Goal: Information Seeking & Learning: Find specific fact

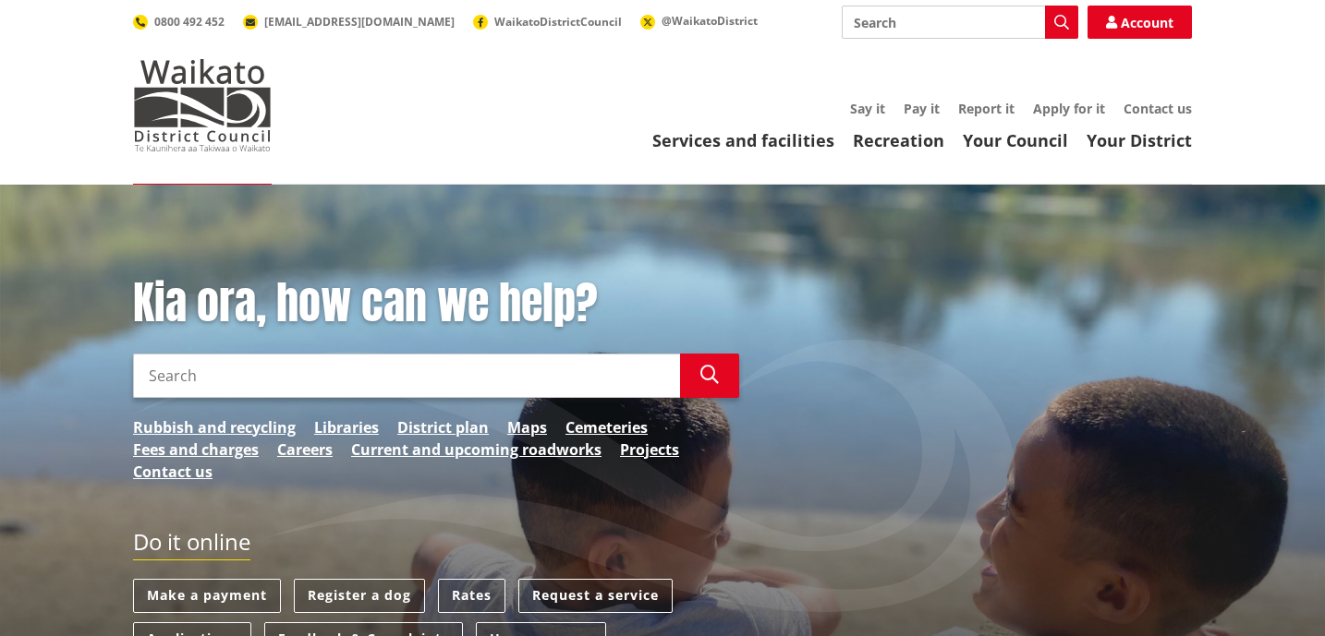
click at [399, 383] on input "Search" at bounding box center [406, 376] width 547 height 44
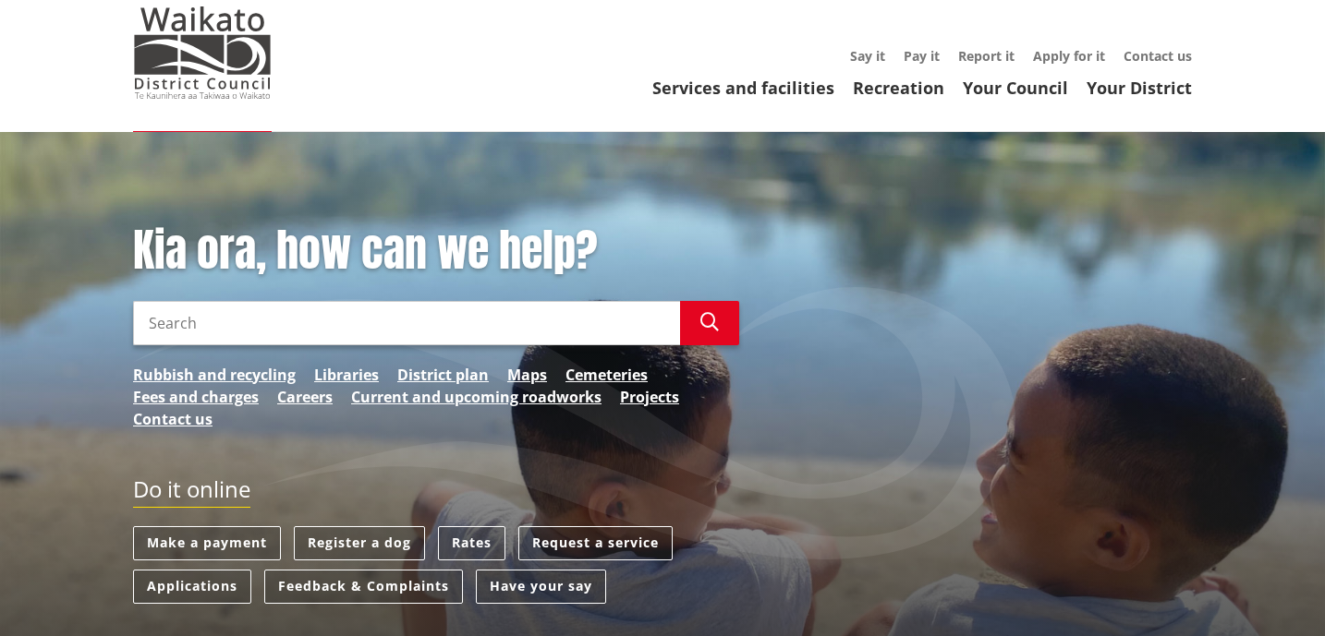
scroll to position [56, 0]
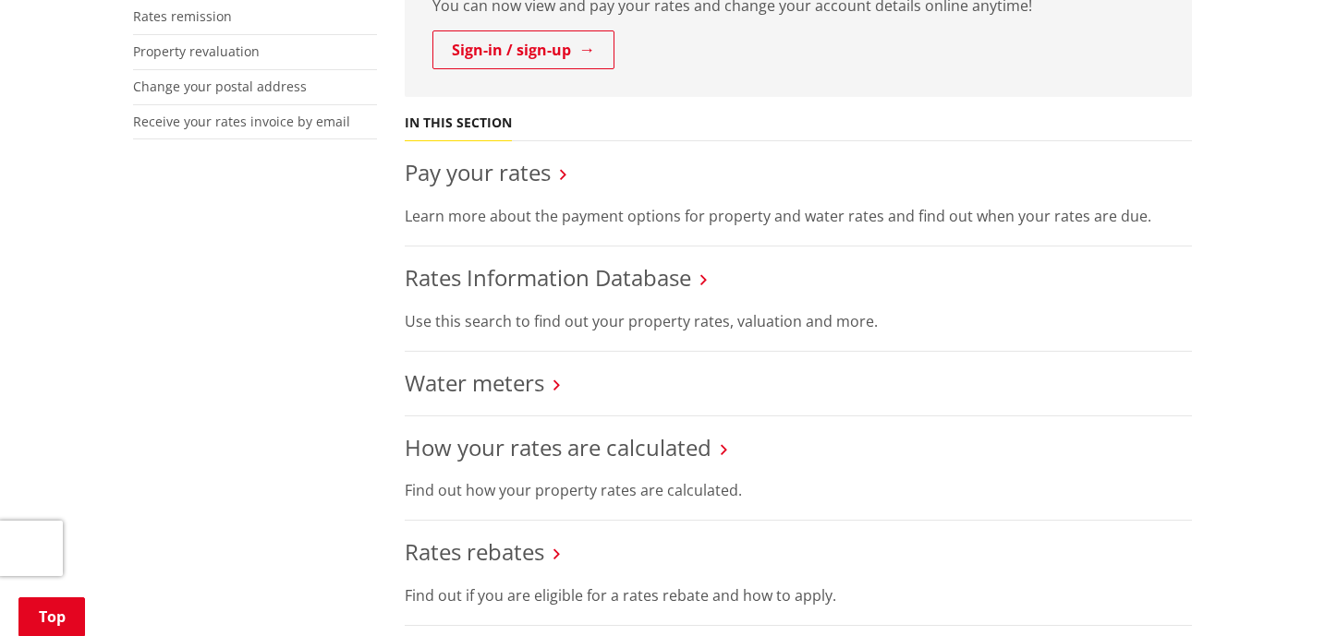
scroll to position [572, 0]
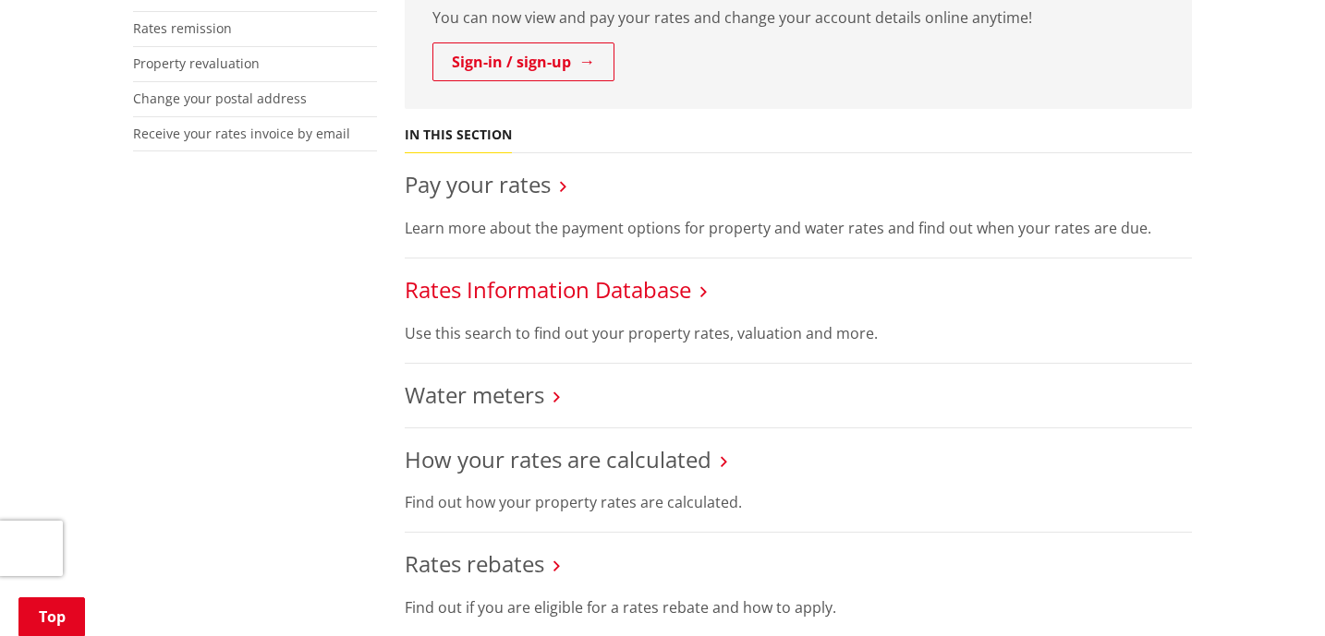
click at [651, 291] on link "Rates Information Database" at bounding box center [548, 289] width 286 height 30
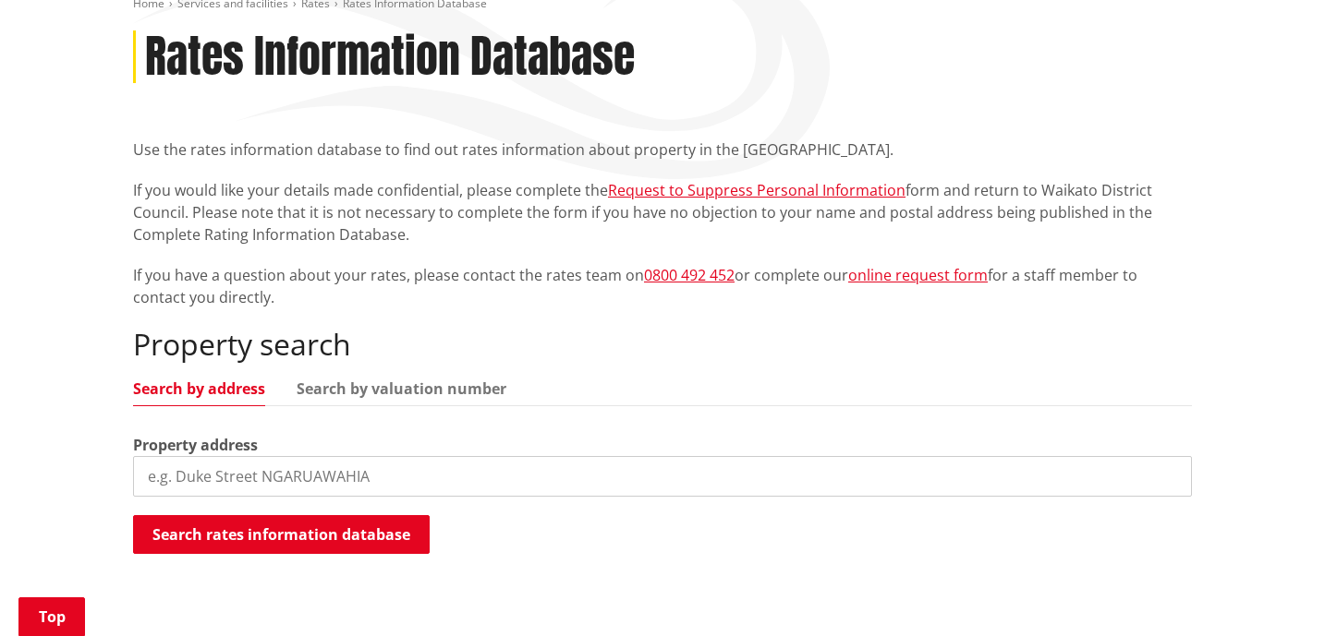
scroll to position [275, 0]
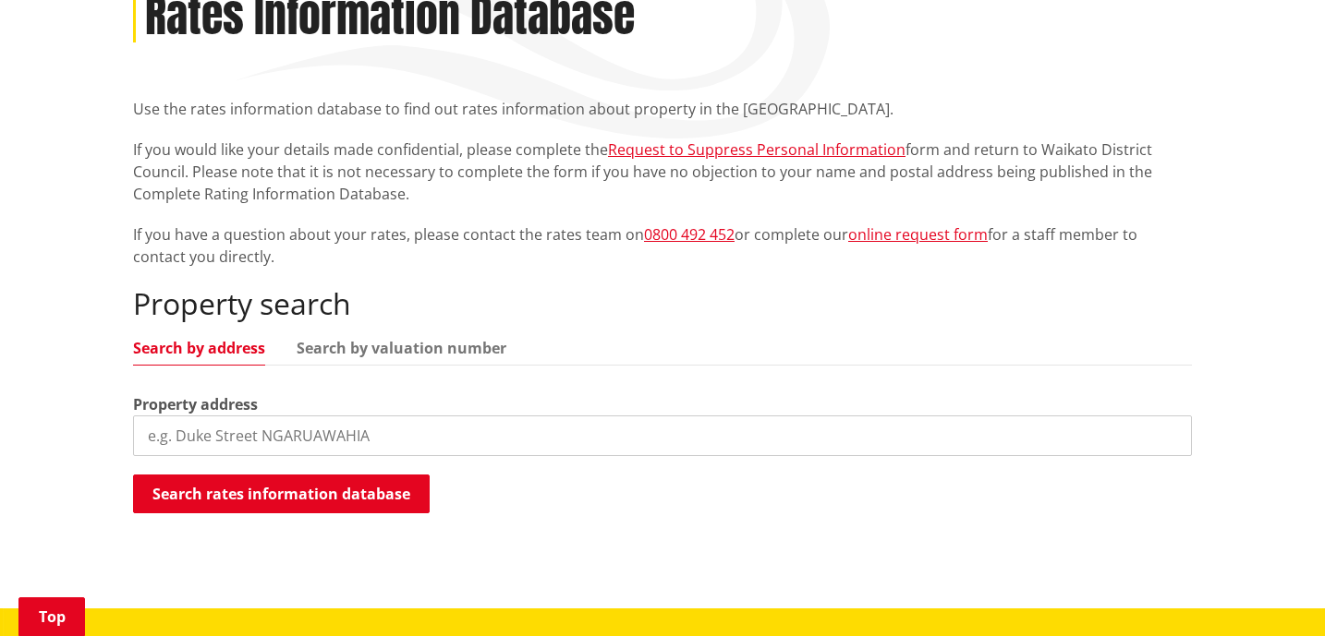
click at [270, 435] on input "search" at bounding box center [662, 436] width 1059 height 41
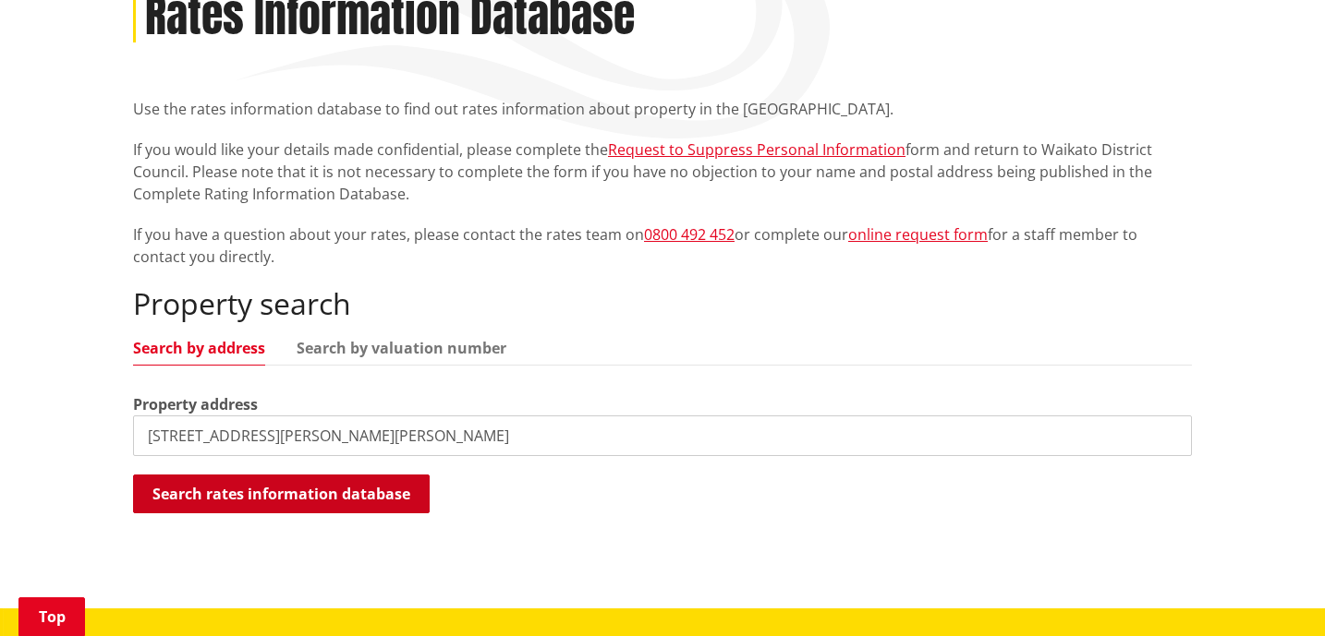
click at [315, 482] on button "Search rates information database" at bounding box center [281, 494] width 297 height 39
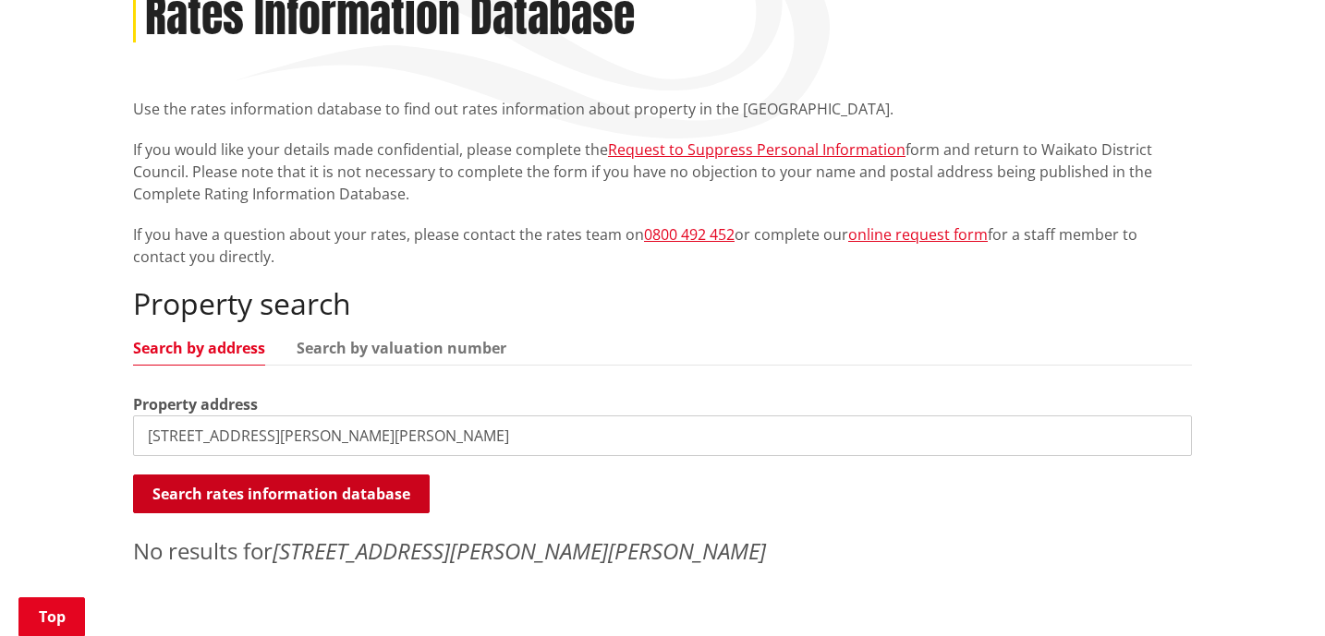
scroll to position [401, 0]
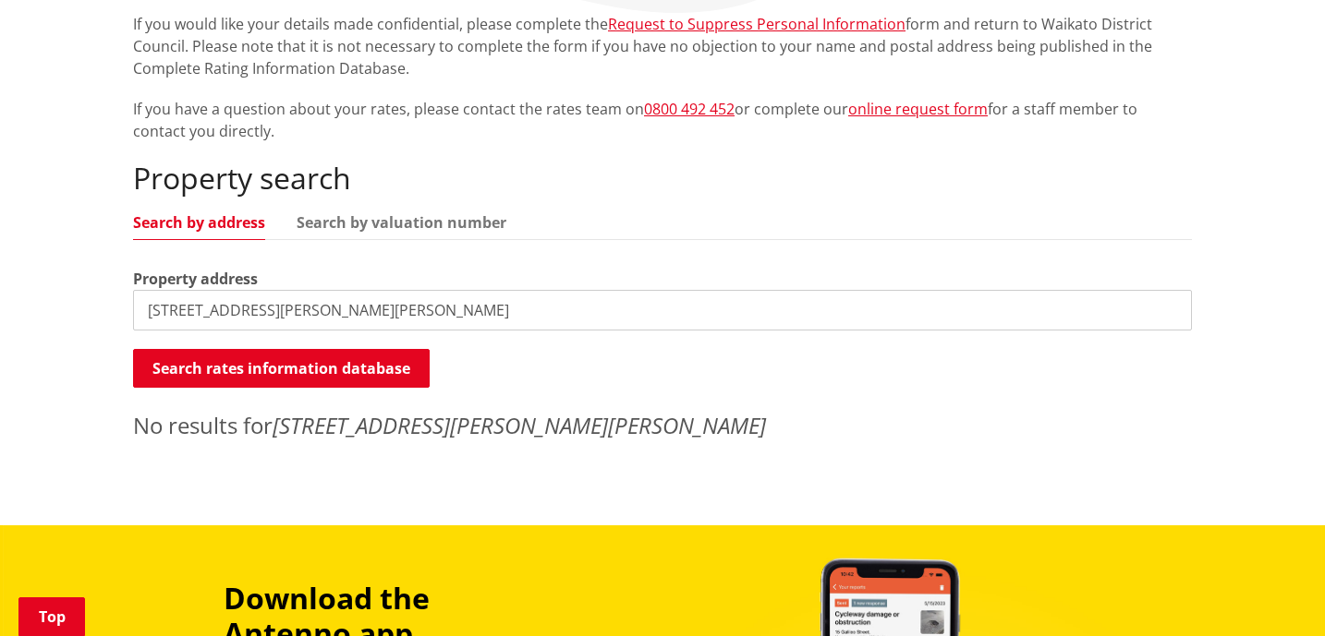
drag, startPoint x: 249, startPoint y: 309, endPoint x: 411, endPoint y: 305, distance: 161.7
click at [411, 305] on input "16 Parker Lane, Buckland" at bounding box center [662, 310] width 1059 height 41
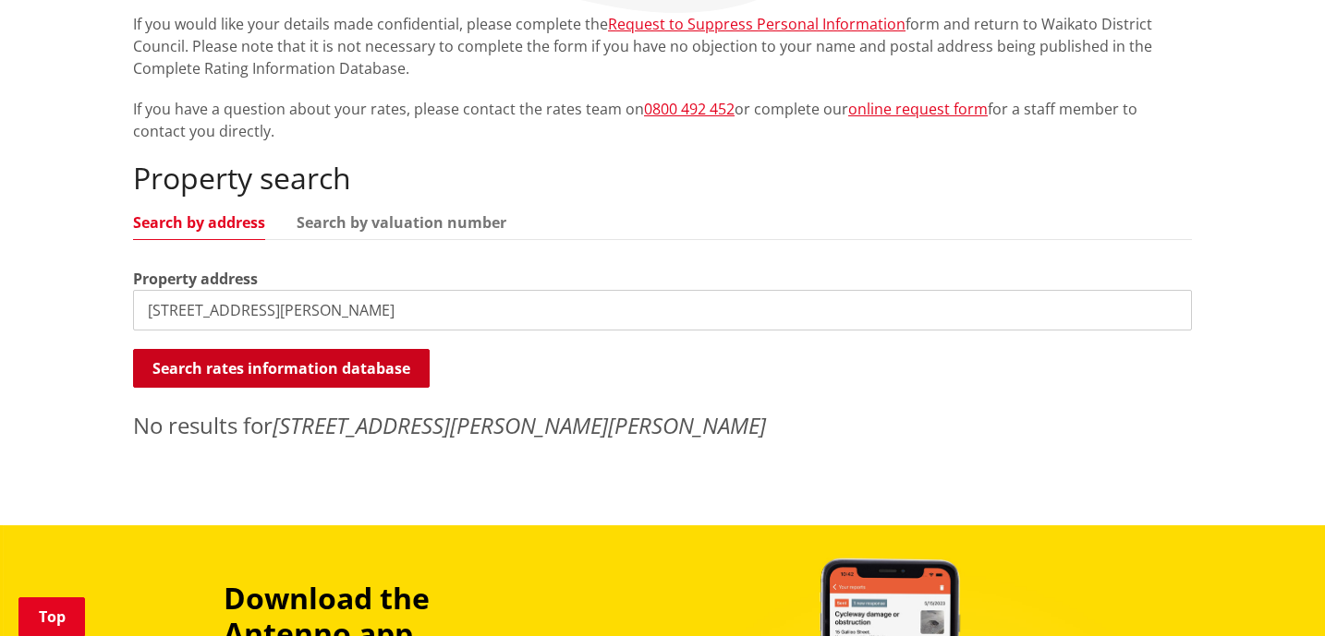
type input "16 Parker Lane"
click at [200, 373] on button "Search rates information database" at bounding box center [281, 368] width 297 height 39
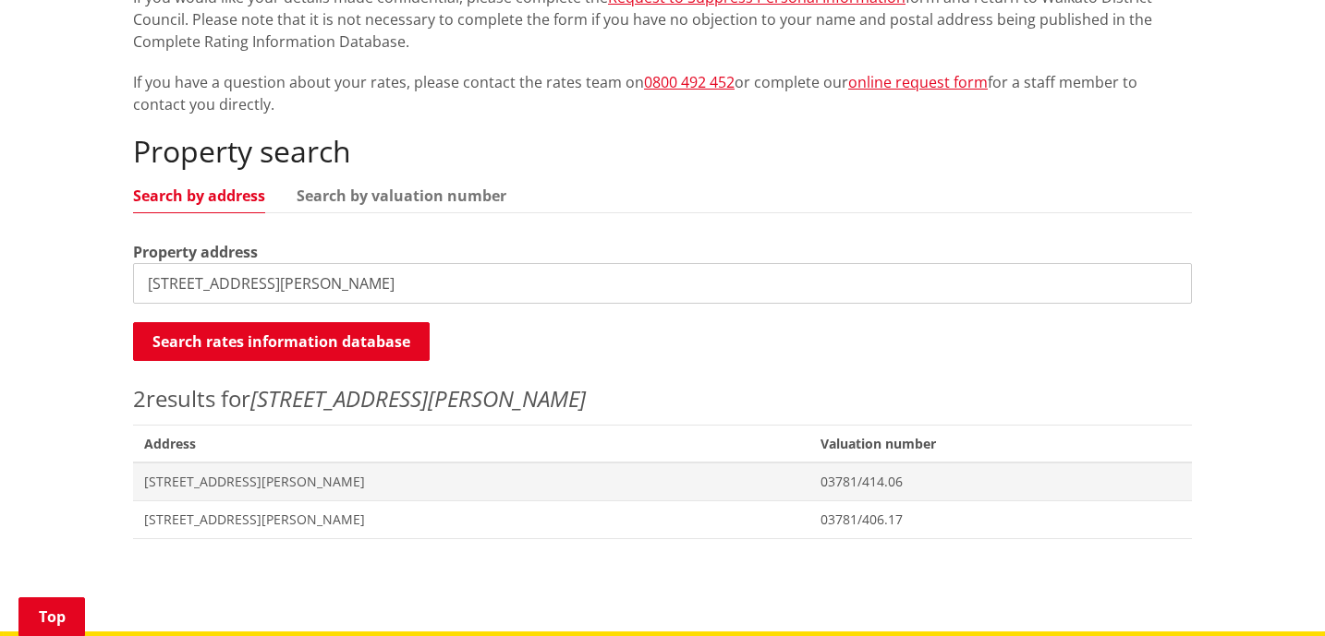
scroll to position [432, 0]
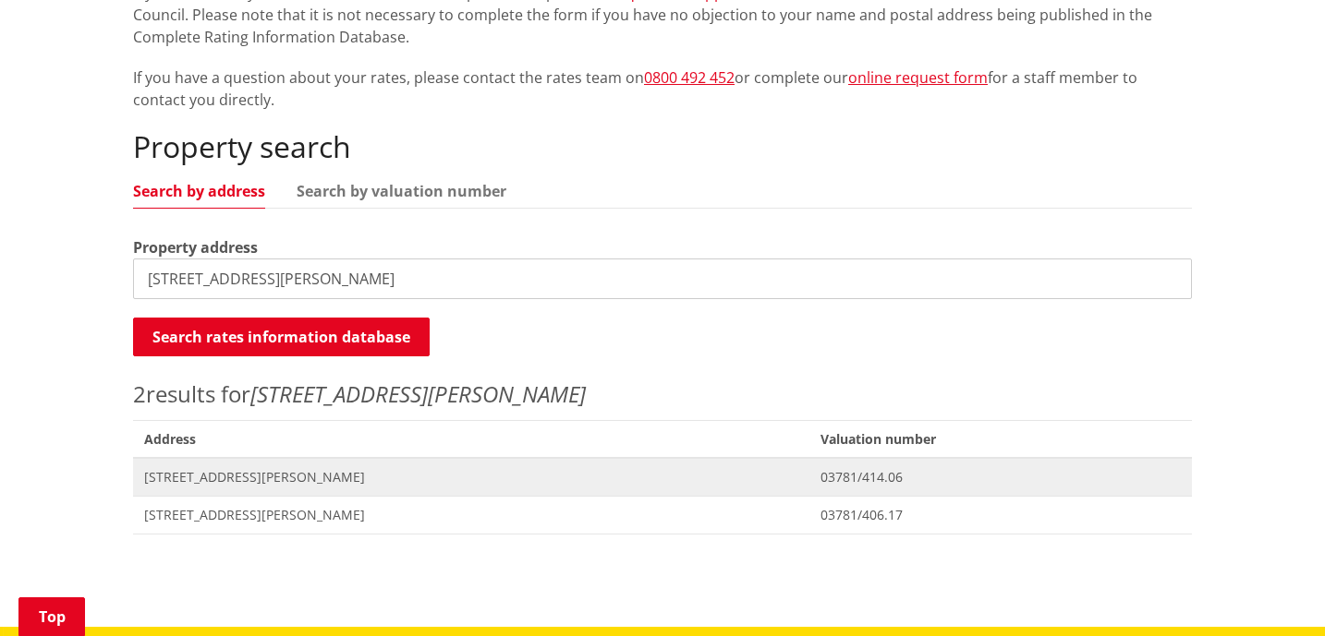
click at [254, 480] on span "16 Parker Lane PUKEKOHE" at bounding box center [471, 477] width 654 height 18
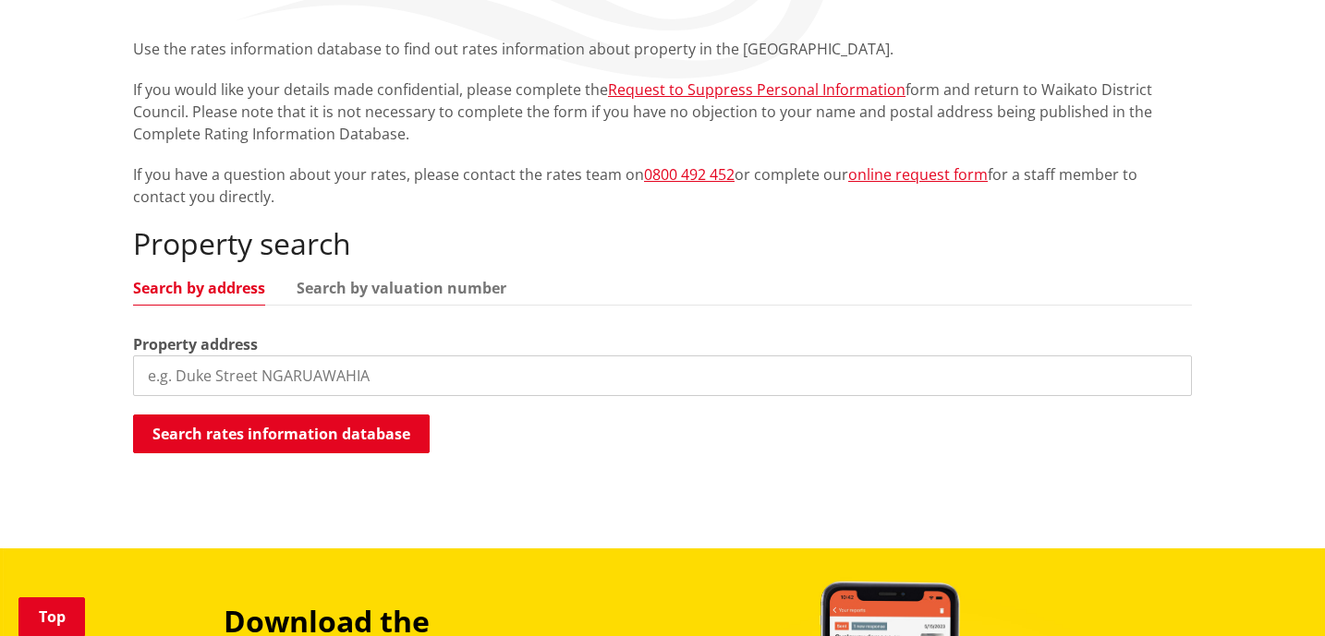
scroll to position [383, 0]
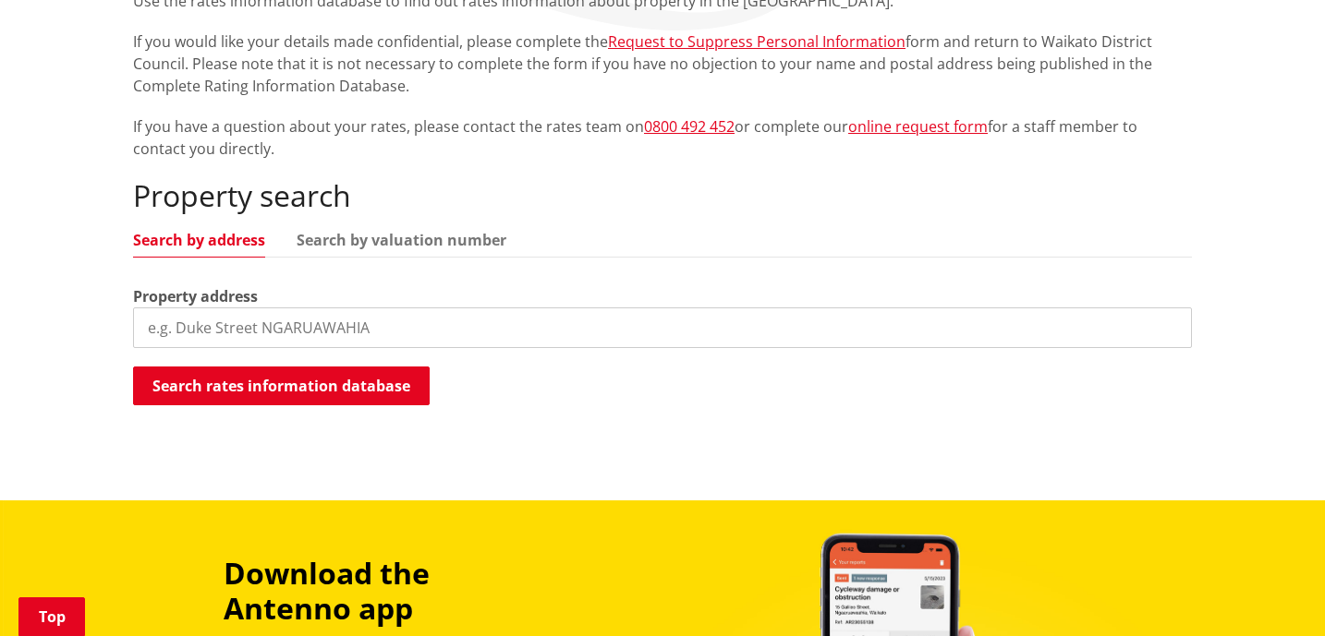
click at [476, 333] on input "search" at bounding box center [662, 328] width 1059 height 41
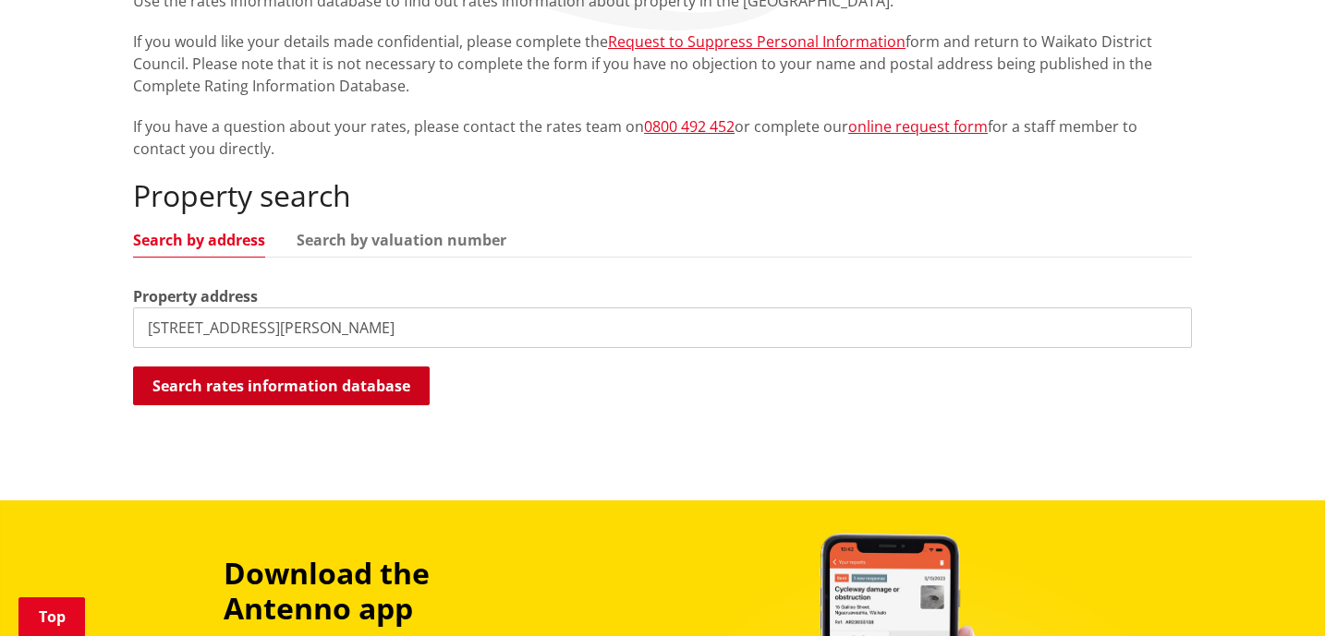
type input "16 parker lane"
click at [342, 375] on button "Search rates information database" at bounding box center [281, 386] width 297 height 39
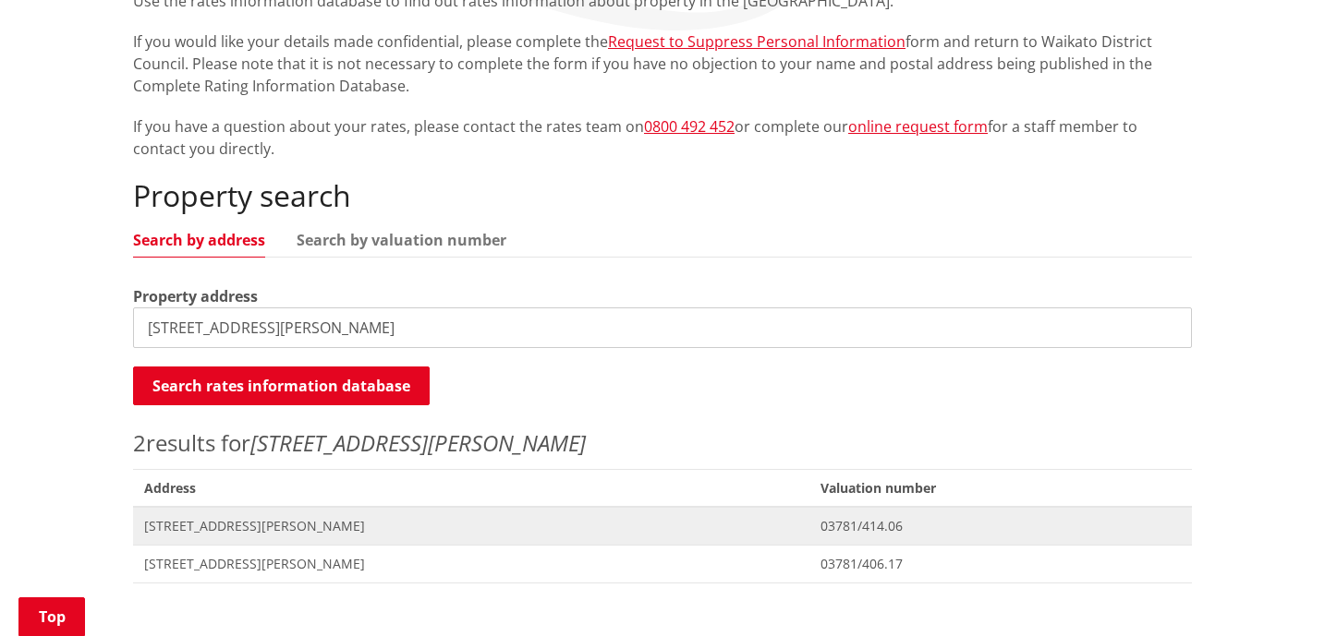
click at [280, 526] on span "16 Parker Lane PUKEKOHE" at bounding box center [471, 526] width 654 height 18
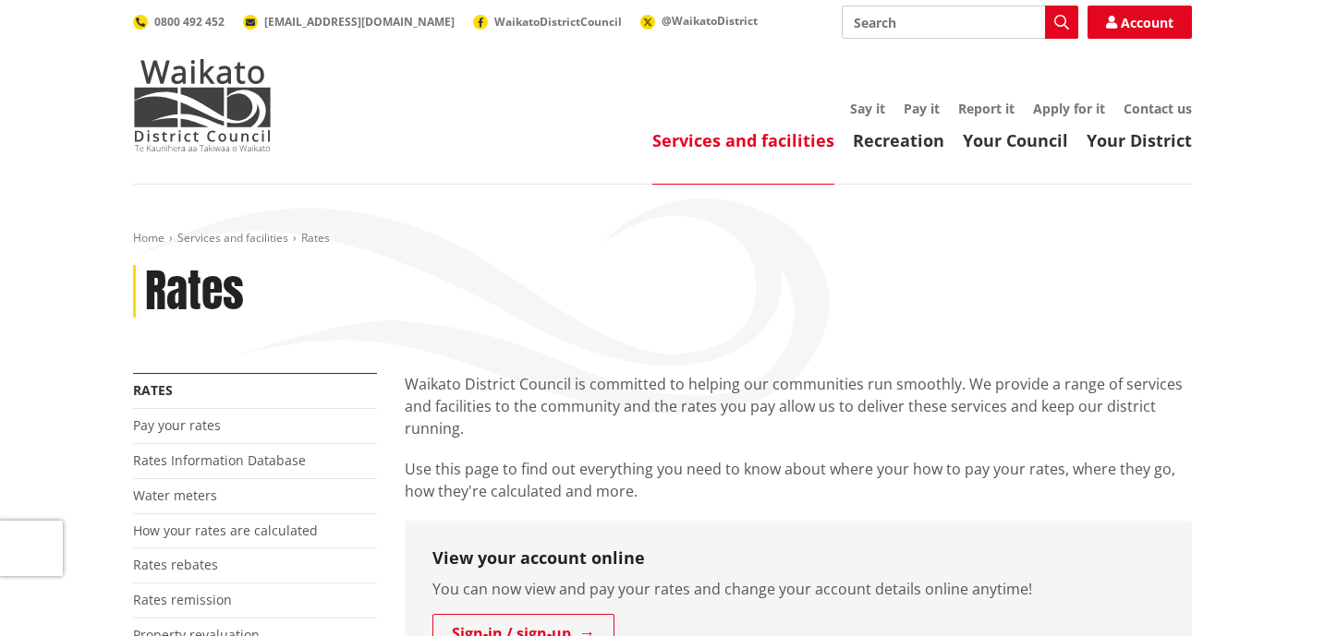
click at [929, 30] on input "Search" at bounding box center [960, 22] width 236 height 33
click at [1043, 37] on input "cv" at bounding box center [960, 22] width 236 height 33
type input "cv"
click at [1049, 36] on button "Search" at bounding box center [1061, 22] width 33 height 33
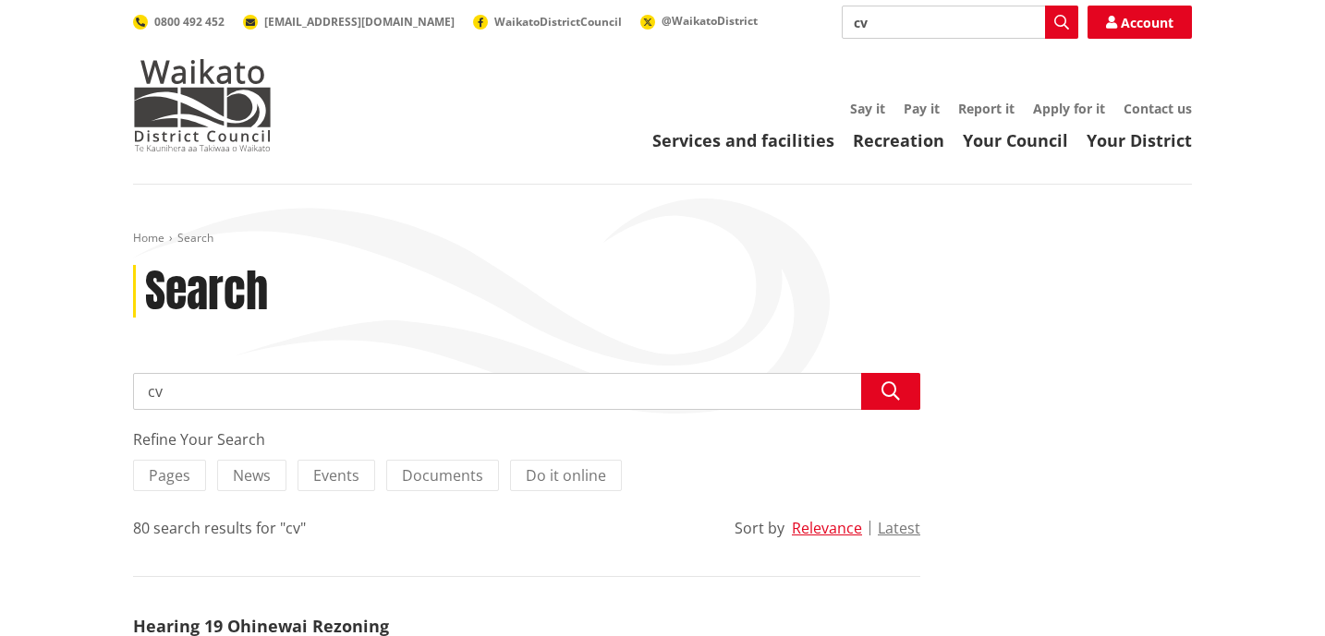
drag, startPoint x: 891, startPoint y: 19, endPoint x: 687, endPoint y: 17, distance: 204.2
click at [702, 19] on div "Search cv Search Account 0800 492 452 [EMAIL_ADDRESS][DOMAIN_NAME] WaikatoDistr…" at bounding box center [662, 22] width 1059 height 33
click at [532, 81] on div "Toggle search Toggle navigation Services and facilities Recreation Your Council…" at bounding box center [662, 79] width 1086 height 146
